Goal: Task Accomplishment & Management: Complete application form

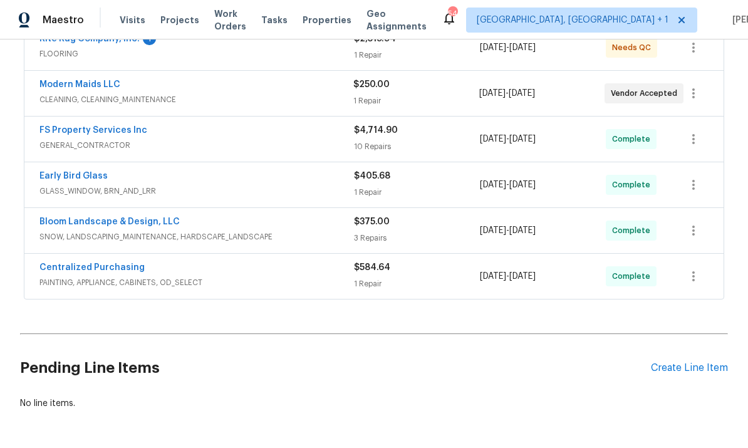
scroll to position [254, 0]
click at [686, 369] on div "Create Line Item" at bounding box center [689, 369] width 77 height 12
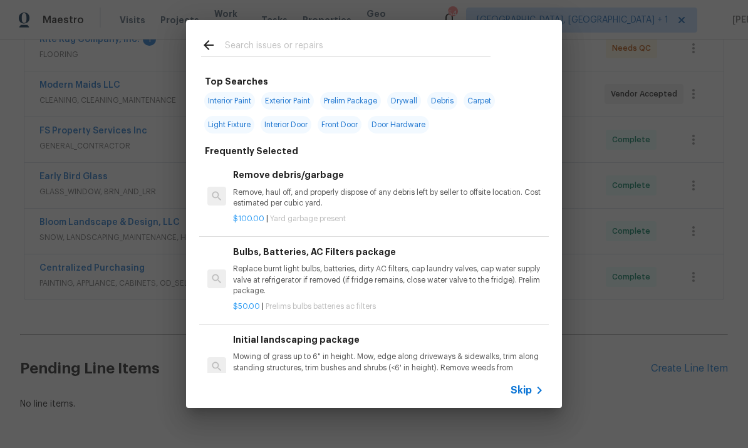
click at [265, 46] on input "text" at bounding box center [358, 47] width 266 height 19
click at [264, 46] on input "text" at bounding box center [358, 47] width 266 height 19
type input "Floor"
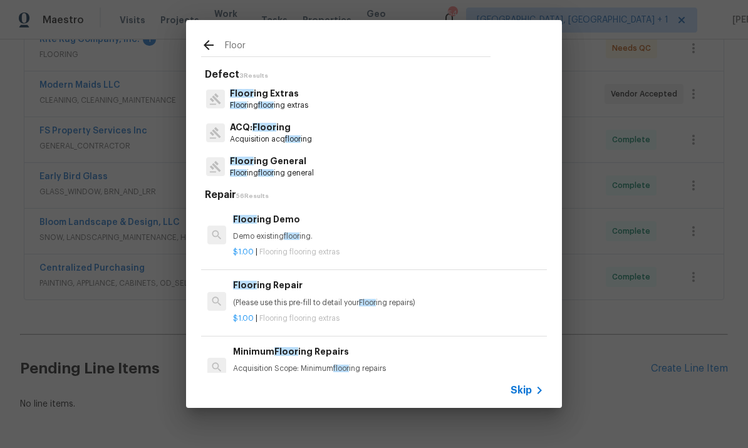
scroll to position [2, 0]
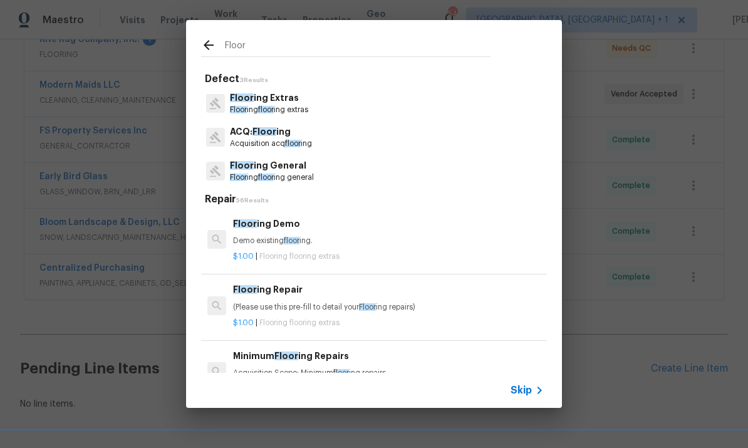
click at [279, 100] on p "Floor ing Extras" at bounding box center [269, 97] width 78 height 13
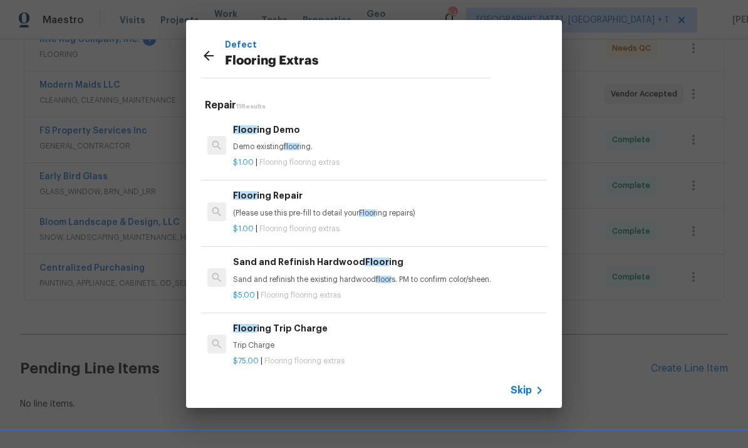
click at [281, 199] on h6 "Floor ing Repair" at bounding box center [388, 196] width 311 height 14
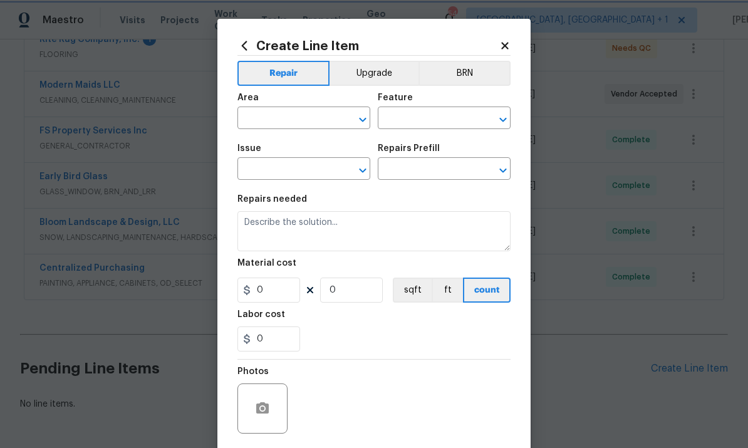
type input "Overall Flooring"
type input "Flooring Extras"
type input "Flooring Repair $1.00"
type textarea "(Please use this pre-fill to detail your Flooring repairs)"
type input "1"
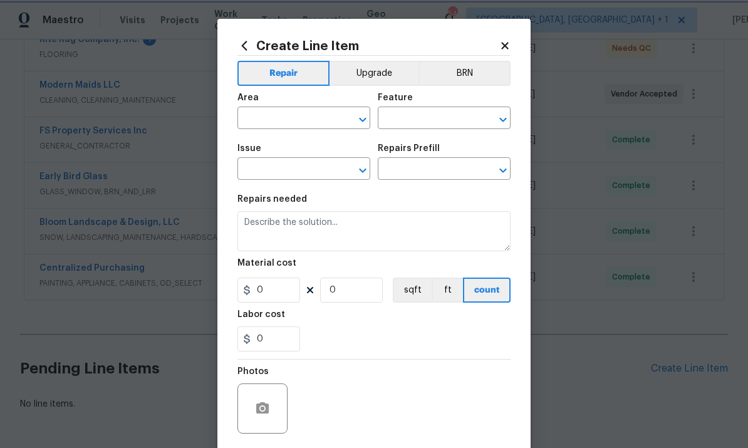
type input "1"
click at [281, 113] on input "text" at bounding box center [286, 119] width 98 height 19
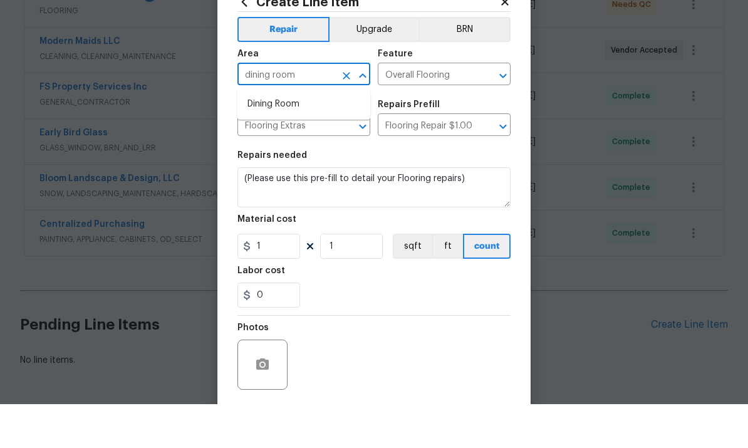
click at [285, 138] on li "Dining Room" at bounding box center [303, 148] width 133 height 21
type input "Dining Room"
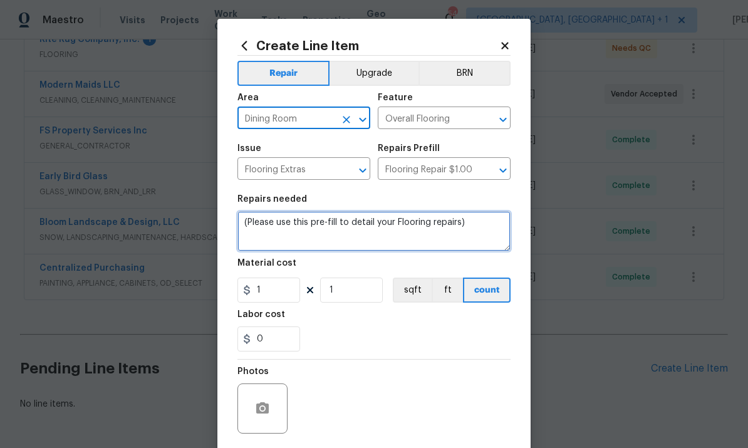
click at [487, 230] on textarea "(Please use this pre-fill to detail your Flooring repairs)" at bounding box center [373, 231] width 273 height 40
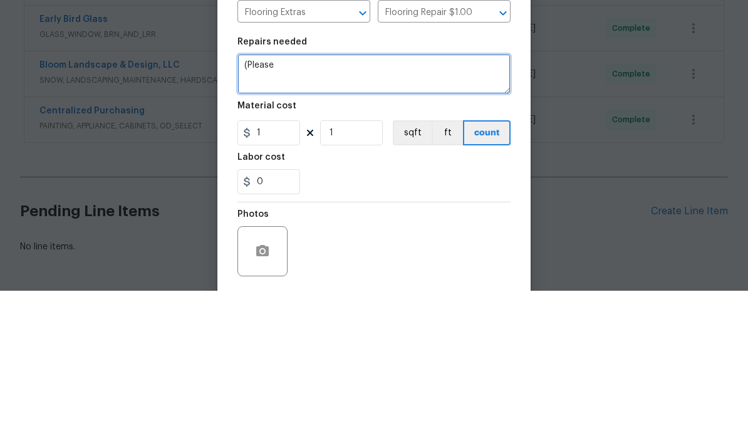
type textarea "("
type textarea "Use demoed material in garage to fix the two planks damaged in dining nook to l…"
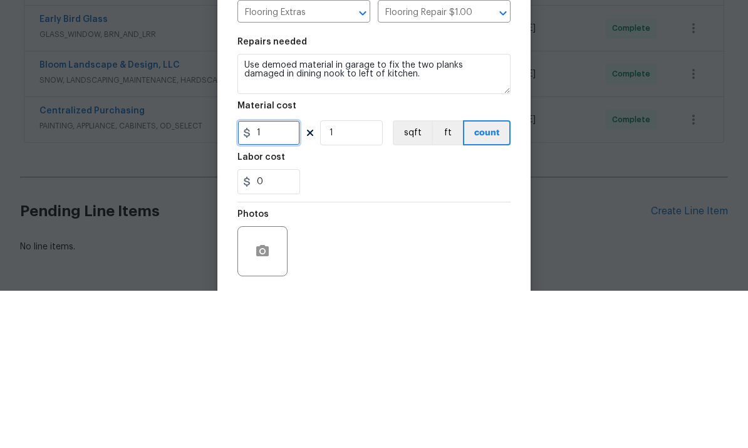
click at [283, 278] on input "1" at bounding box center [268, 290] width 63 height 25
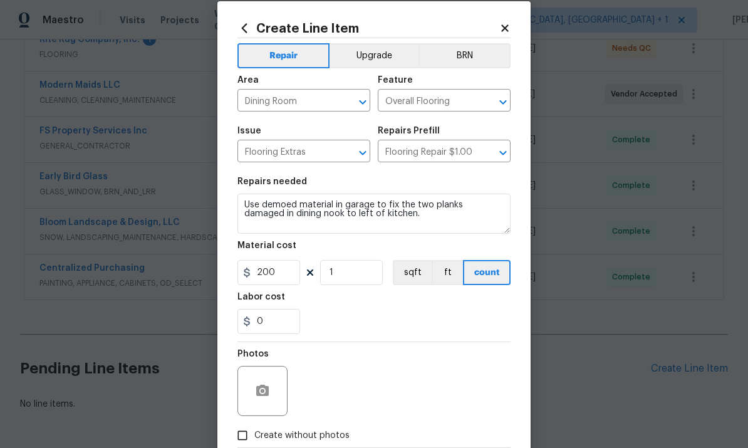
scroll to position [23, 0]
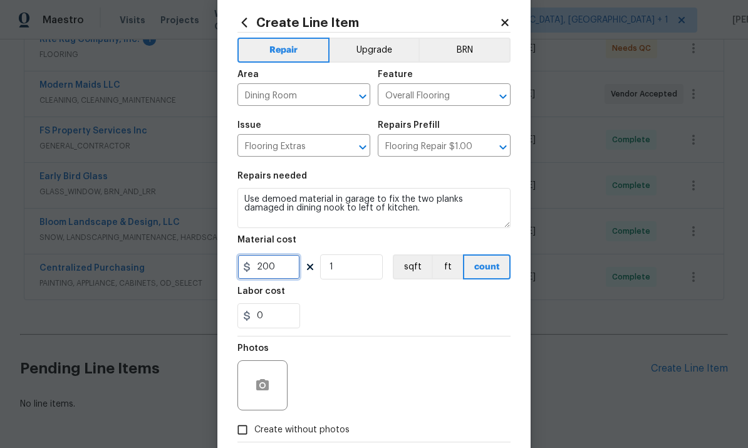
type input "200"
click at [263, 393] on icon "button" at bounding box center [262, 385] width 15 height 15
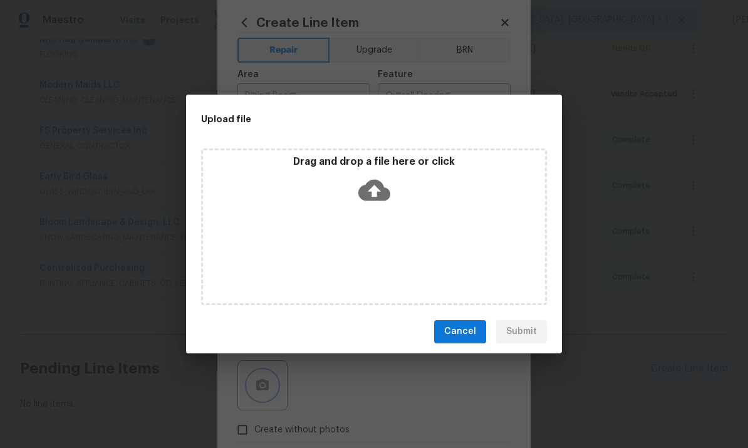
click at [630, 256] on div "Upload file Drag and drop a file here or click Cancel Submit" at bounding box center [374, 224] width 748 height 448
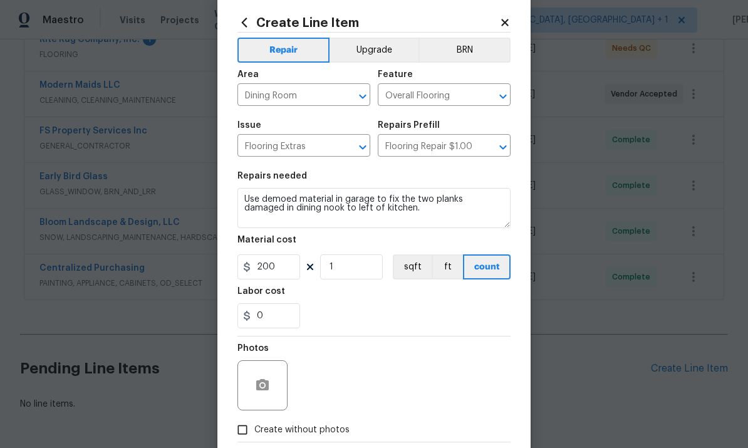
click at [241, 439] on input "Create without photos" at bounding box center [243, 430] width 24 height 24
checkbox input "true"
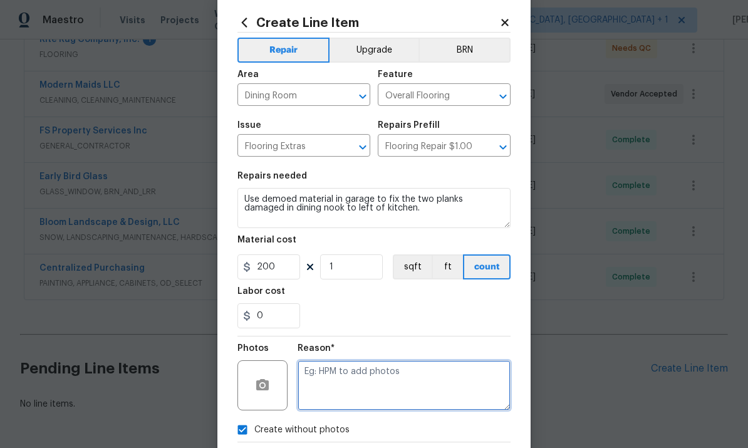
click at [326, 370] on textarea at bounding box center [404, 385] width 213 height 50
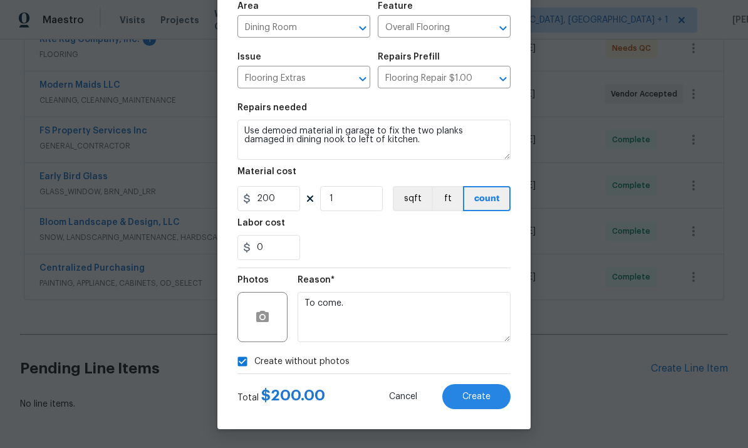
scroll to position [94, 0]
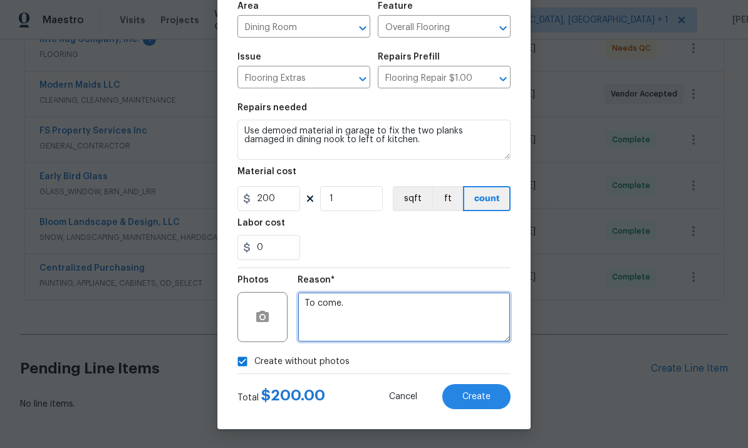
type textarea "To come."
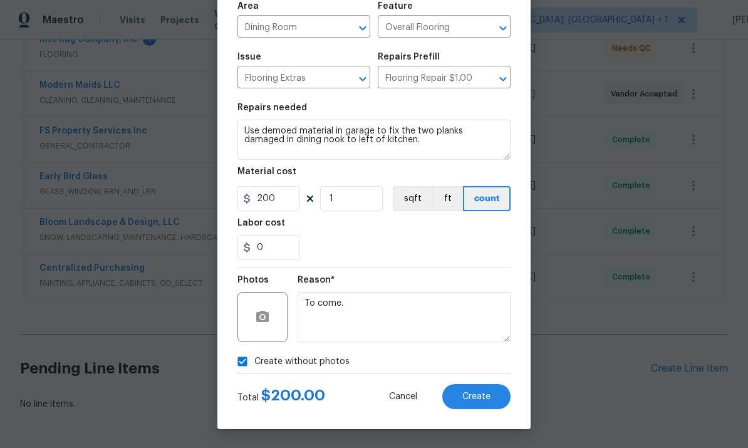
click at [486, 389] on button "Create" at bounding box center [476, 396] width 68 height 25
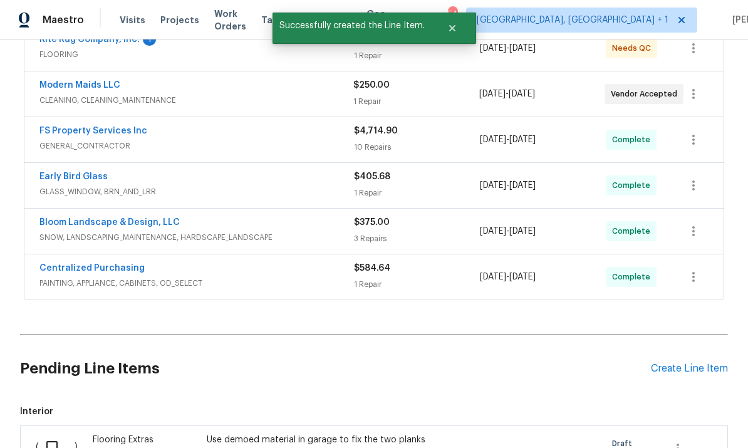
click at [60, 434] on input "checkbox" at bounding box center [57, 447] width 36 height 26
checkbox input "true"
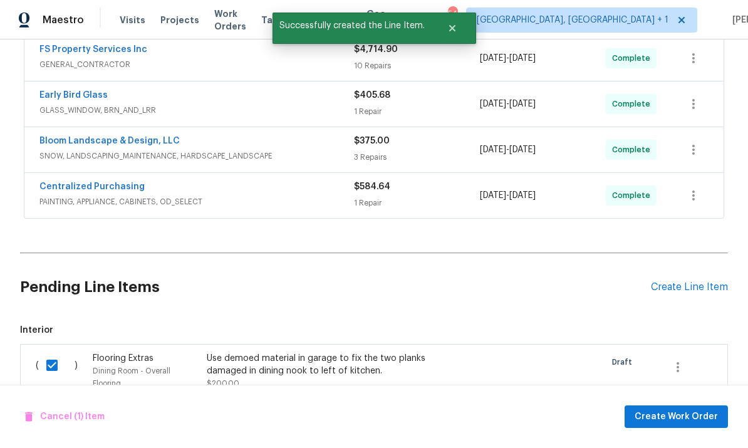
scroll to position [335, 0]
click at [671, 420] on span "Create Work Order" at bounding box center [676, 417] width 83 height 16
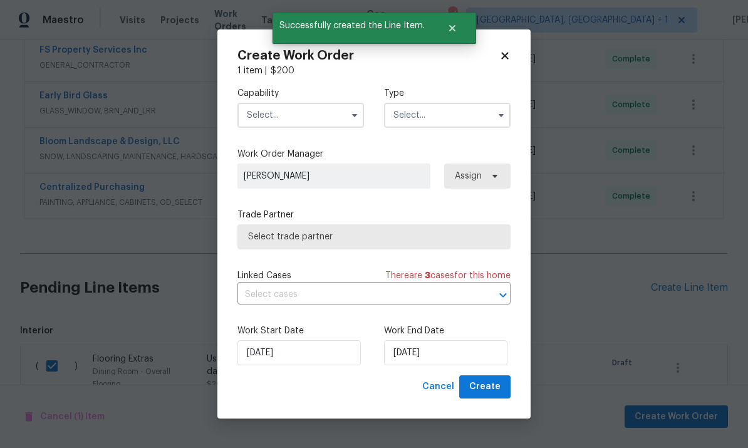
click at [308, 117] on input "text" at bounding box center [300, 115] width 127 height 25
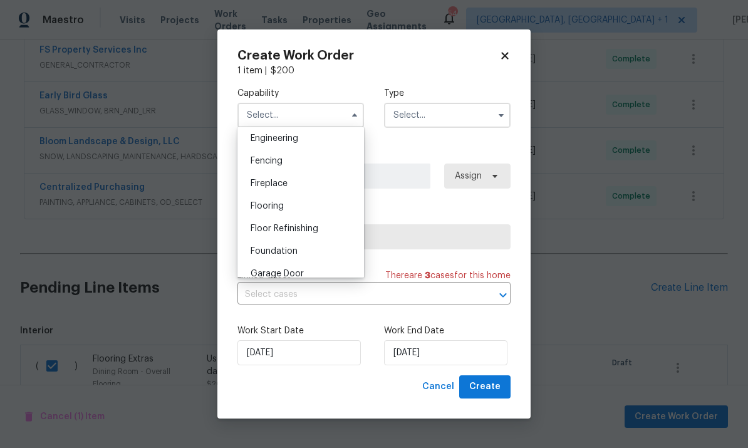
scroll to position [424, 0]
click at [286, 211] on div "Flooring" at bounding box center [301, 204] width 120 height 23
type input "Flooring"
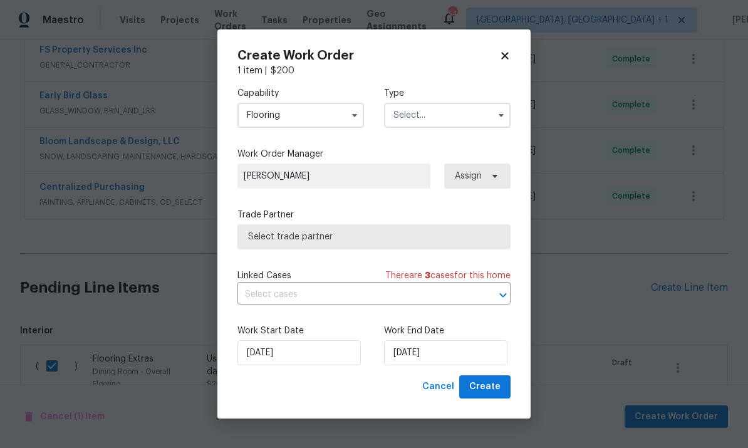
click at [468, 113] on input "text" at bounding box center [447, 115] width 127 height 25
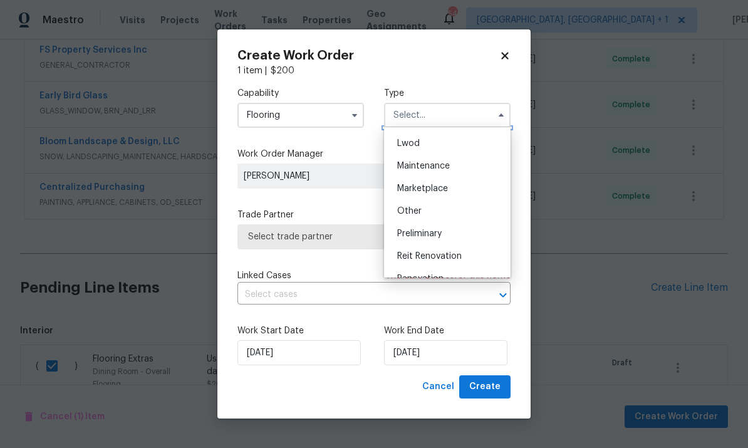
scroll to position [185, 0]
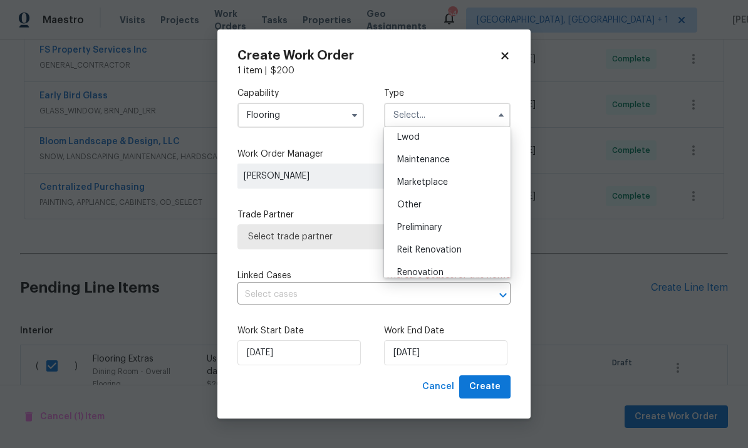
click at [437, 276] on span "Renovation" at bounding box center [420, 272] width 46 height 9
type input "Renovation"
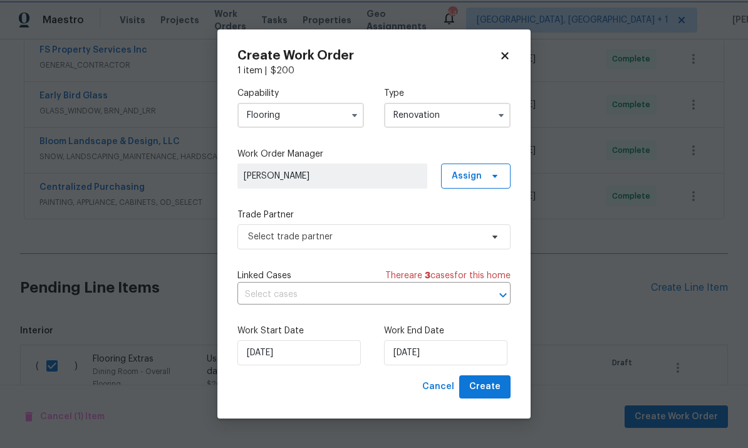
scroll to position [0, 0]
click at [452, 352] on input "[DATE]" at bounding box center [445, 352] width 123 height 25
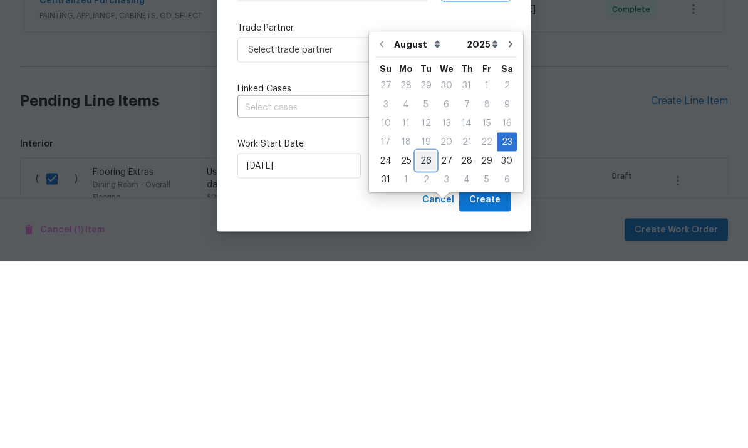
click at [419, 339] on div "26" at bounding box center [426, 348] width 20 height 18
type input "[DATE]"
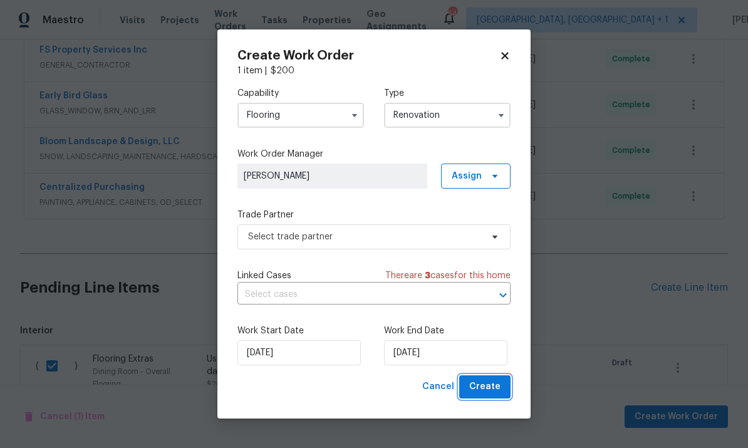
click at [492, 385] on span "Create" at bounding box center [484, 387] width 31 height 16
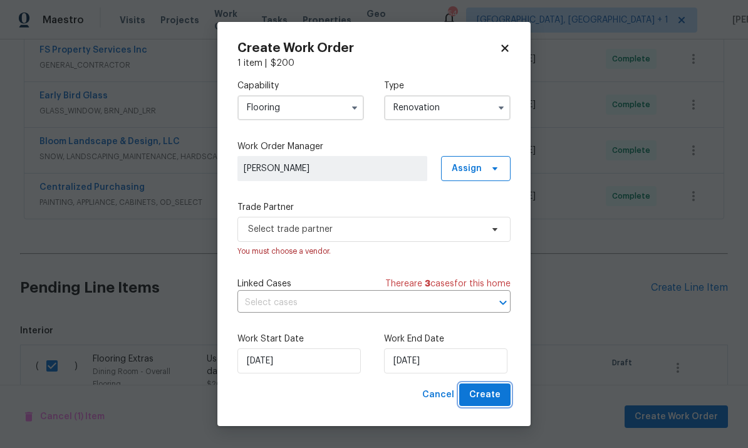
click at [491, 403] on span "Create" at bounding box center [484, 395] width 31 height 16
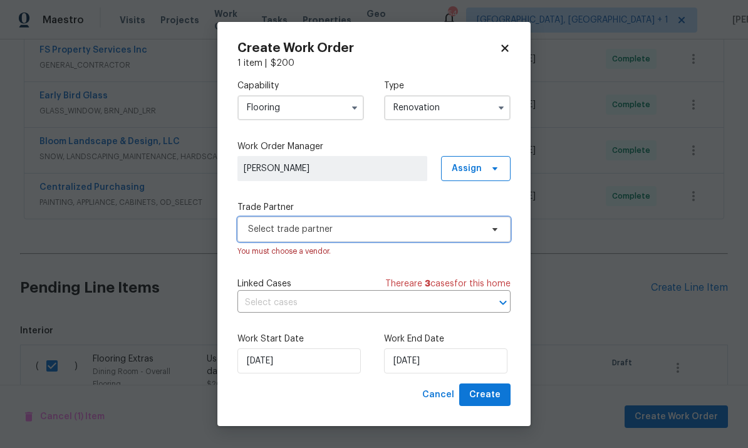
click at [494, 232] on icon at bounding box center [495, 229] width 10 height 10
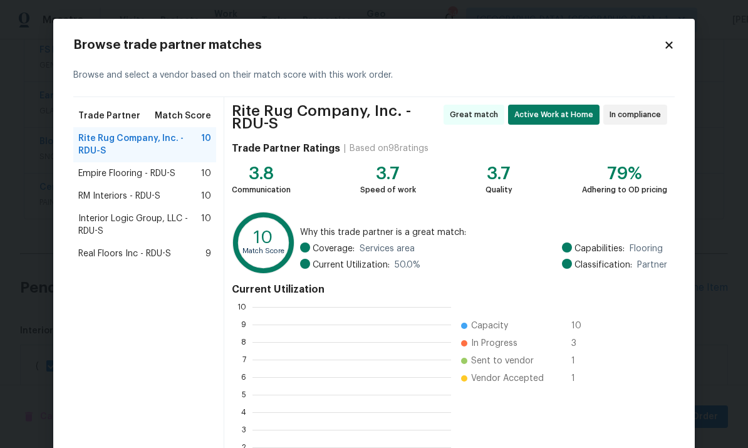
scroll to position [175, 199]
click at [141, 201] on span "RM Interiors - RDU-S" at bounding box center [119, 196] width 82 height 13
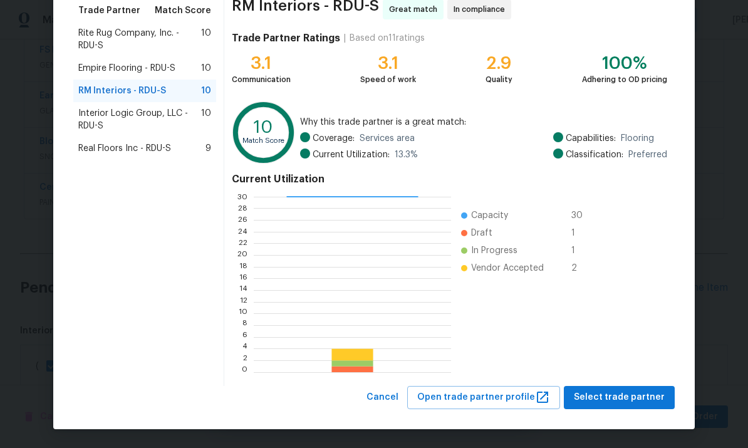
scroll to position [105, 0]
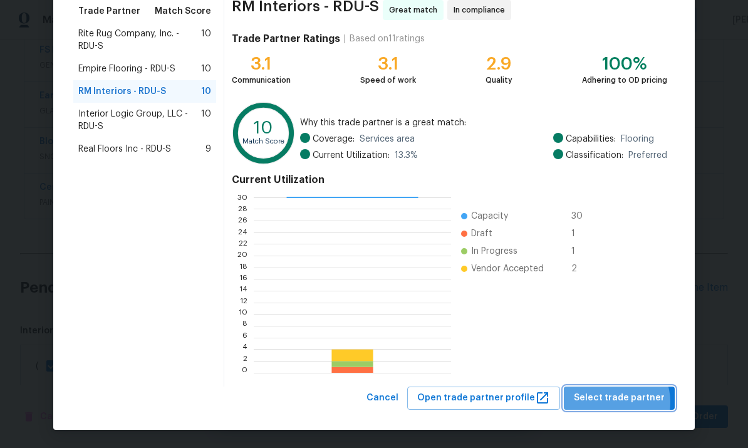
click at [620, 402] on span "Select trade partner" at bounding box center [619, 398] width 91 height 16
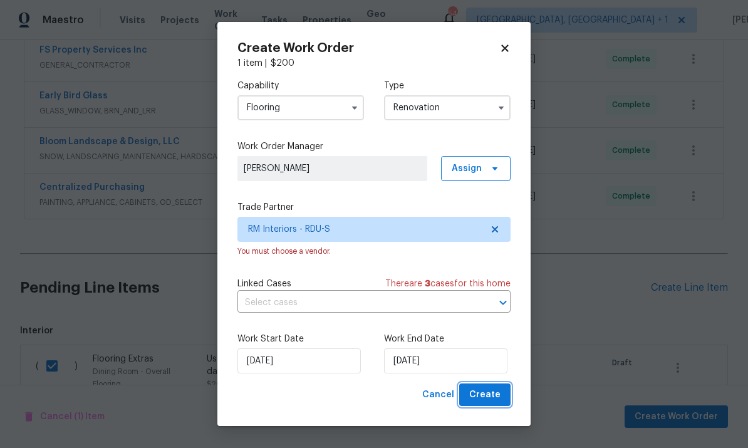
click at [489, 406] on button "Create" at bounding box center [484, 394] width 51 height 23
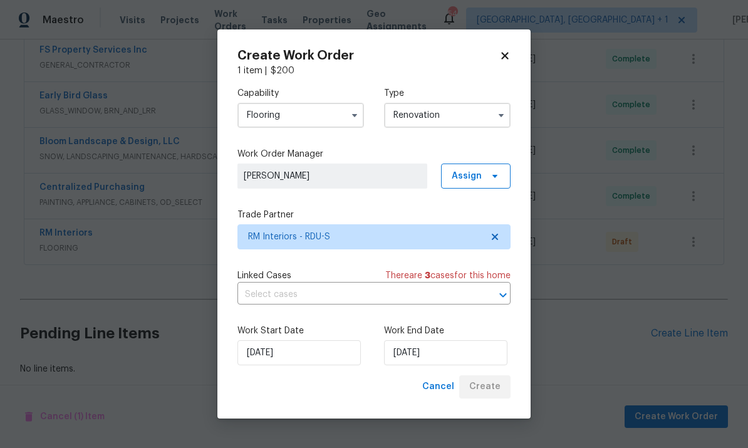
scroll to position [0, 0]
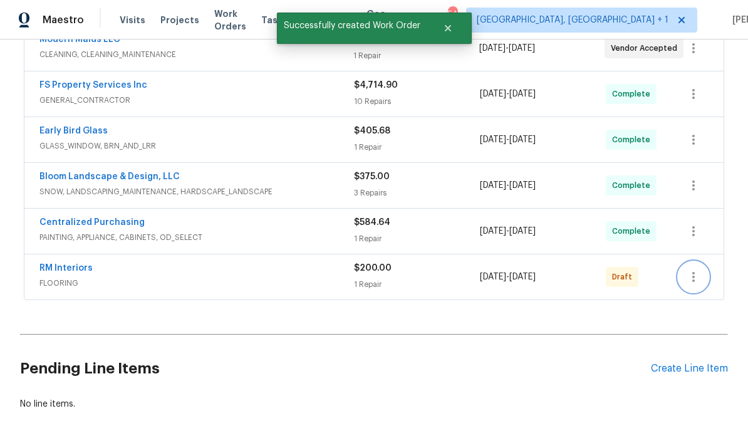
click at [688, 269] on icon "button" at bounding box center [693, 276] width 15 height 15
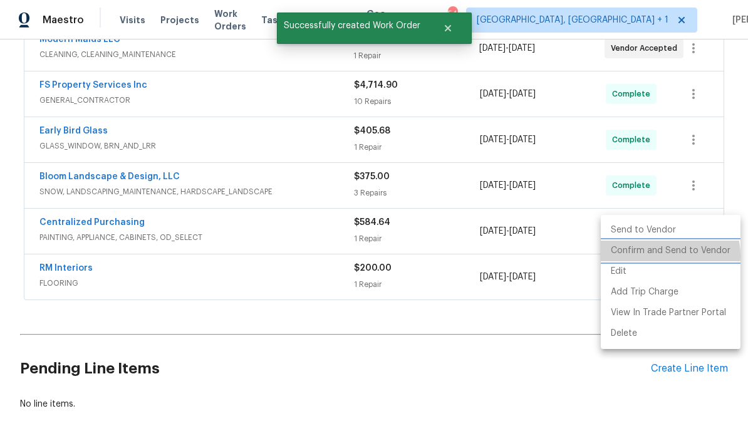
click at [662, 256] on li "Confirm and Send to Vendor" at bounding box center [671, 251] width 140 height 21
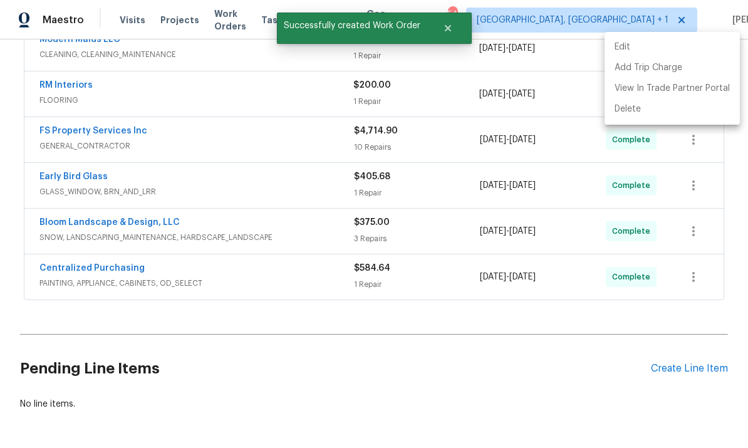
click at [75, 44] on div at bounding box center [374, 224] width 748 height 448
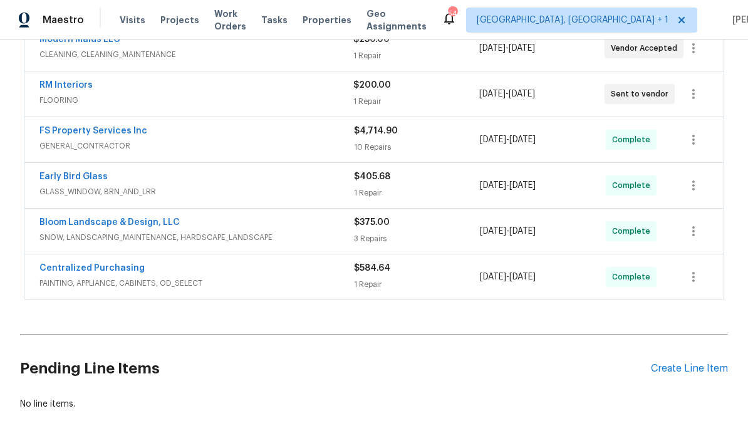
click at [79, 81] on link "RM Interiors" at bounding box center [65, 85] width 53 height 9
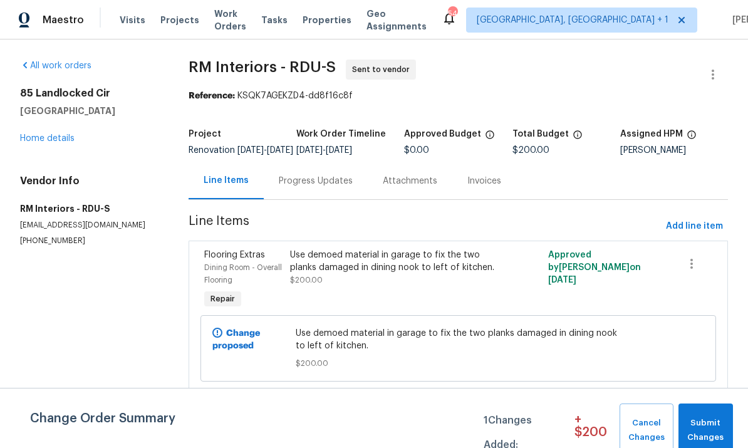
click at [311, 187] on div "Progress Updates" at bounding box center [316, 181] width 74 height 13
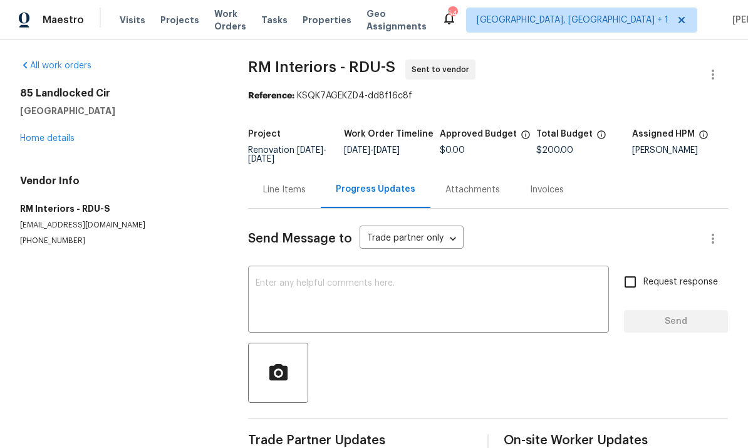
click at [316, 295] on textarea at bounding box center [429, 301] width 346 height 44
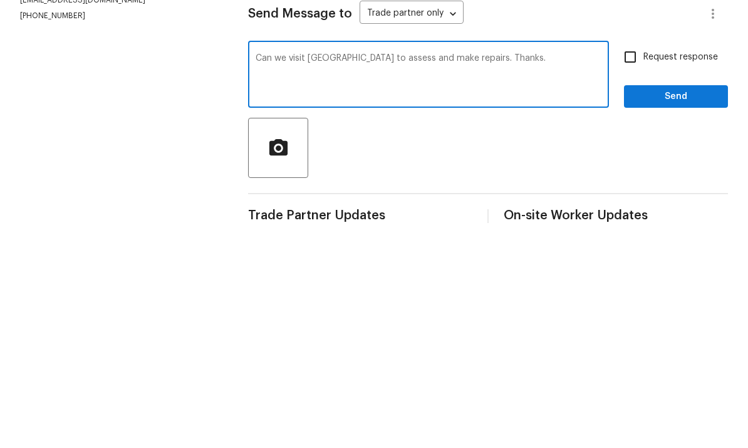
type textarea "Can we visit [GEOGRAPHIC_DATA] to assess and make repairs. Thanks."
click at [633, 269] on input "Request response" at bounding box center [630, 282] width 26 height 26
checkbox input "true"
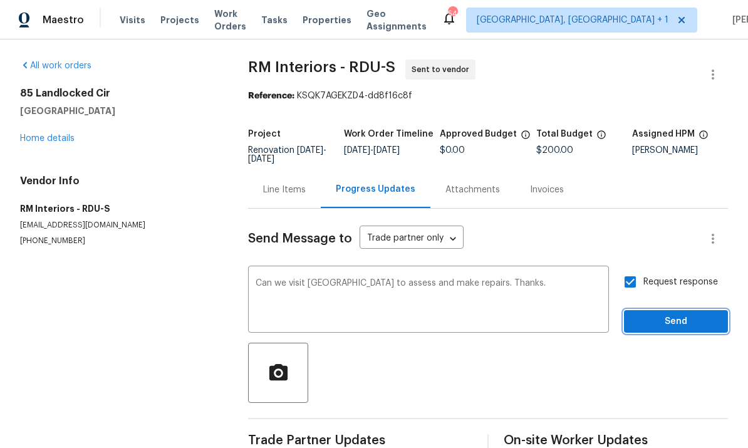
click at [689, 310] on button "Send" at bounding box center [676, 321] width 104 height 23
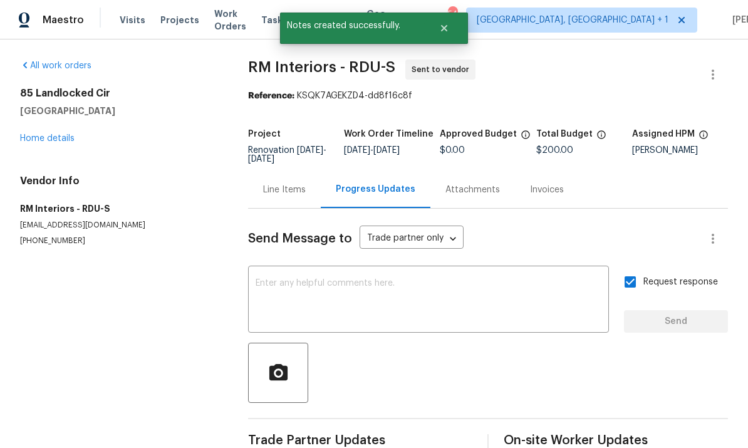
click at [276, 184] on div "Line Items" at bounding box center [284, 190] width 43 height 13
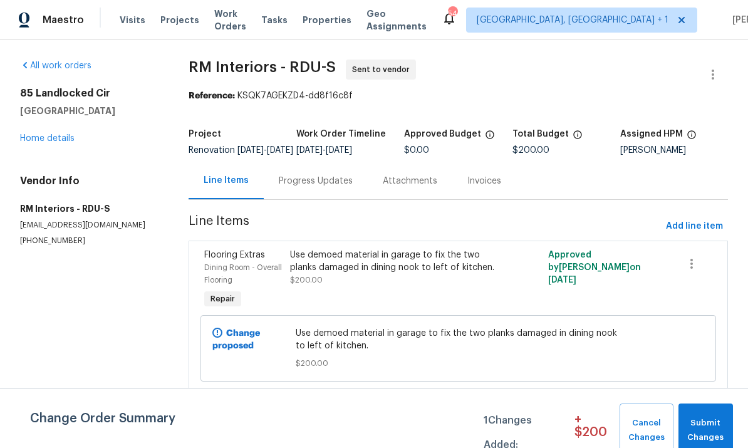
click at [51, 142] on link "Home details" at bounding box center [47, 138] width 55 height 9
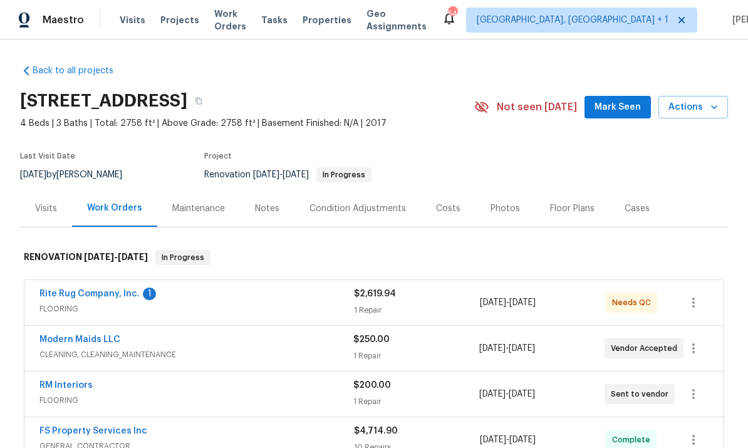
click at [106, 293] on link "Rite Rug Company, Inc." at bounding box center [89, 293] width 100 height 9
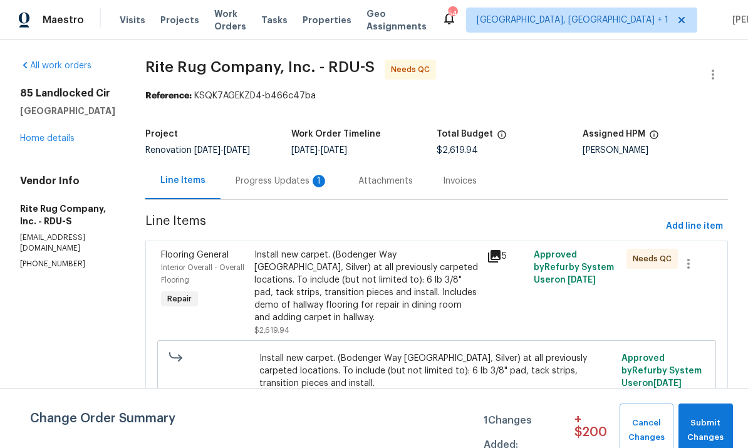
click at [276, 179] on div "Progress Updates 1" at bounding box center [282, 181] width 93 height 13
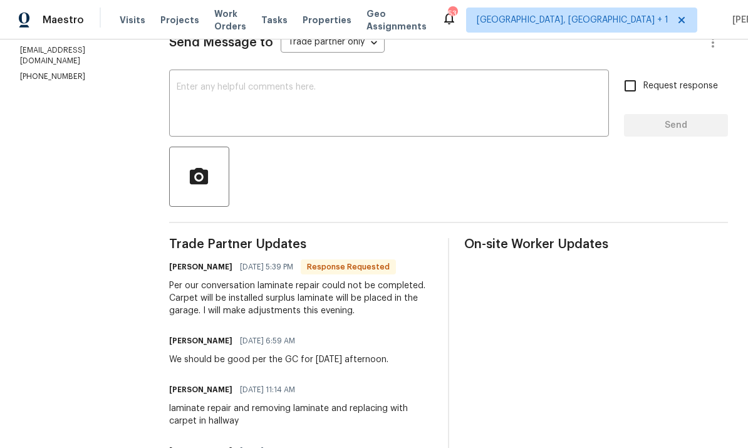
scroll to position [188, 0]
click at [236, 93] on textarea at bounding box center [389, 104] width 425 height 44
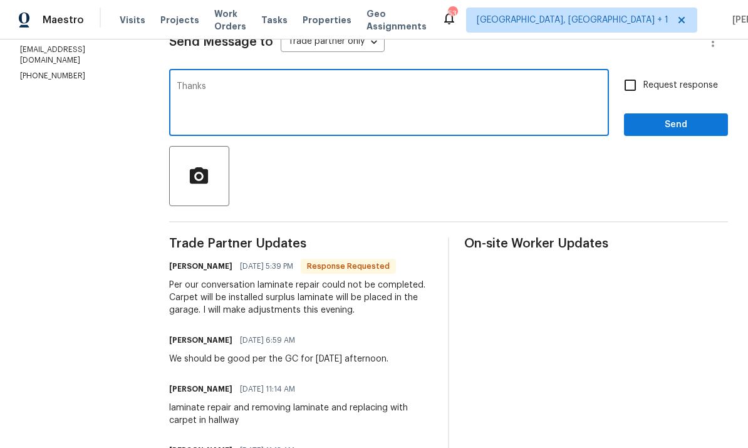
type textarea "Thanks"
click at [672, 129] on span "Send" at bounding box center [676, 125] width 84 height 16
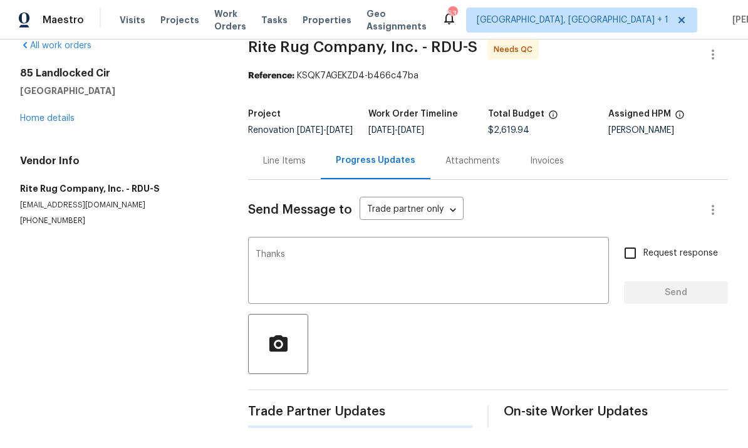
scroll to position [0, 0]
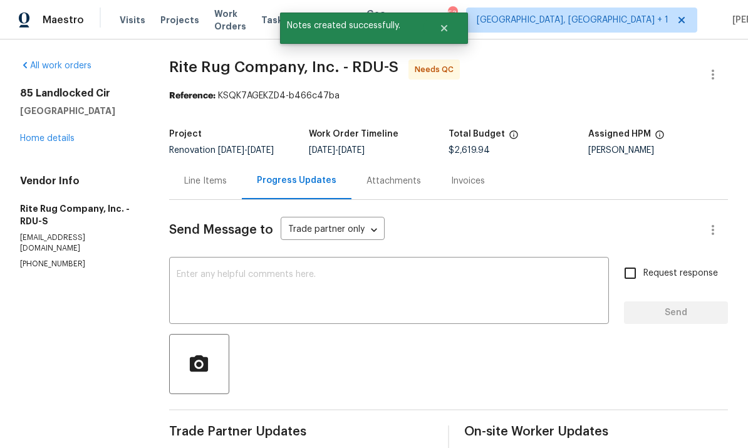
click at [58, 135] on link "Home details" at bounding box center [47, 138] width 55 height 9
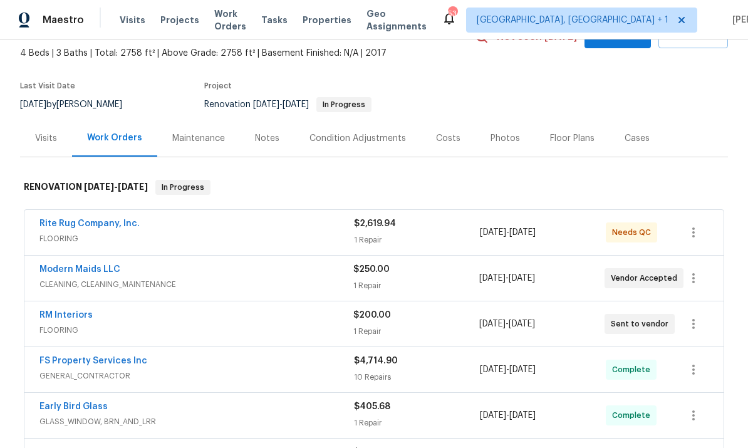
scroll to position [234, 0]
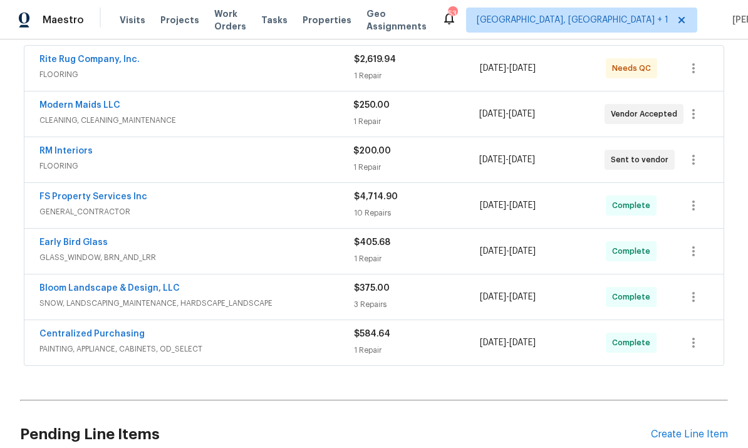
click at [70, 154] on link "RM Interiors" at bounding box center [65, 151] width 53 height 9
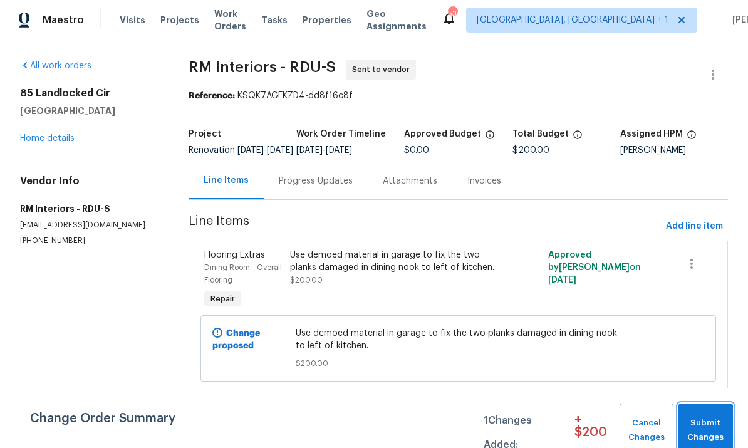
click at [702, 435] on span "Submit Changes" at bounding box center [706, 430] width 42 height 29
